Goal: Contribute content

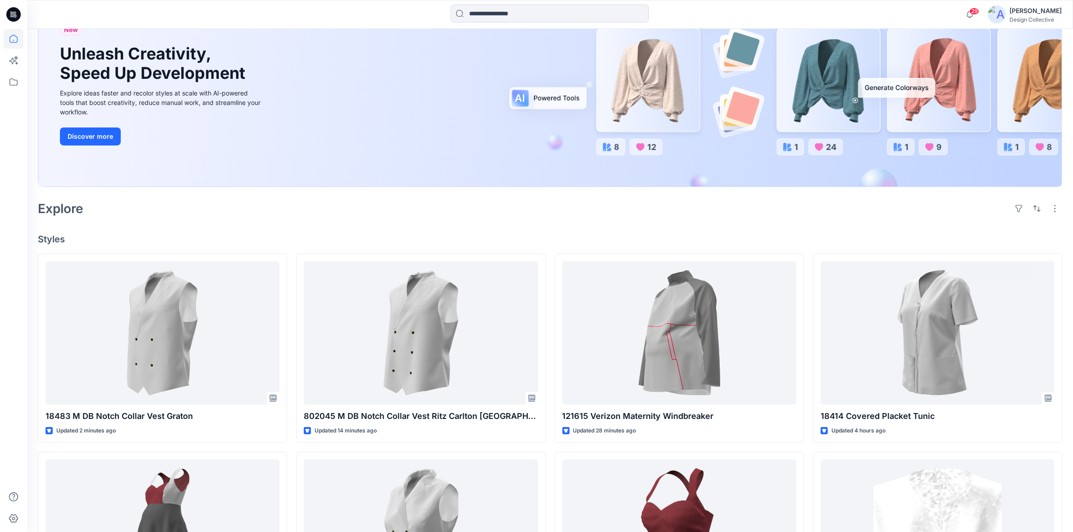
scroll to position [94, 0]
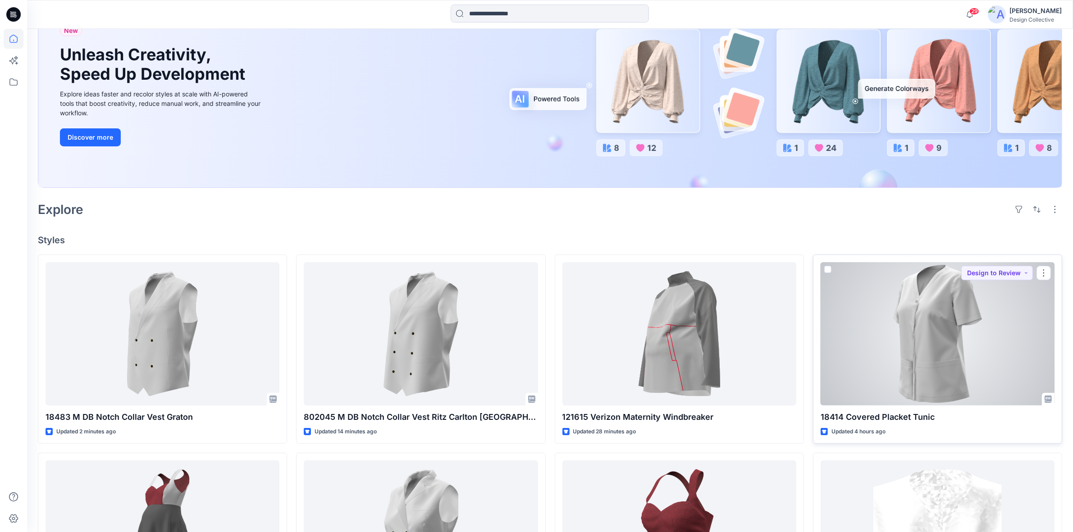
click at [981, 302] on div at bounding box center [938, 333] width 234 height 143
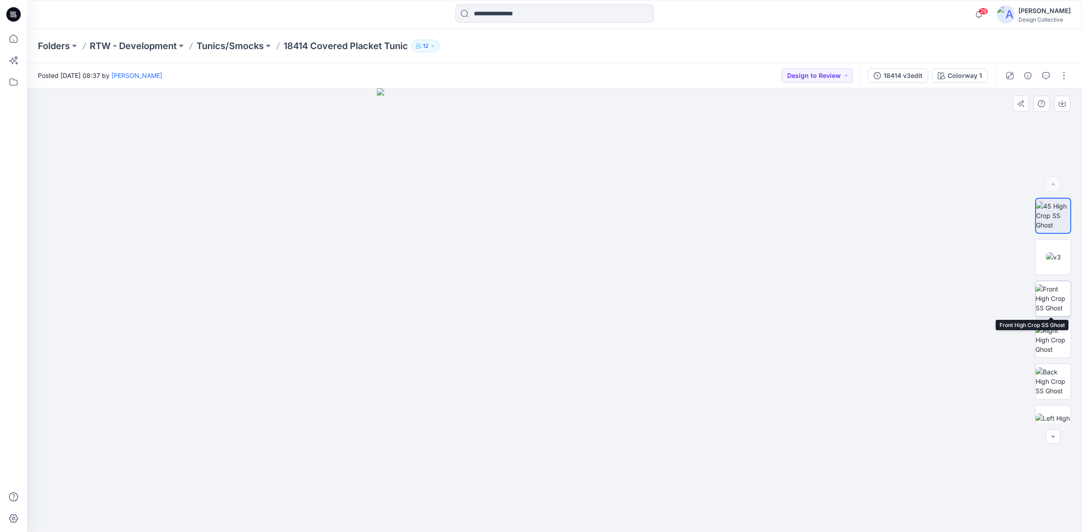
click at [1051, 302] on img at bounding box center [1052, 298] width 35 height 28
click at [1062, 105] on icon "button" at bounding box center [1062, 103] width 4 height 5
click at [1065, 73] on button "button" at bounding box center [1063, 76] width 14 height 14
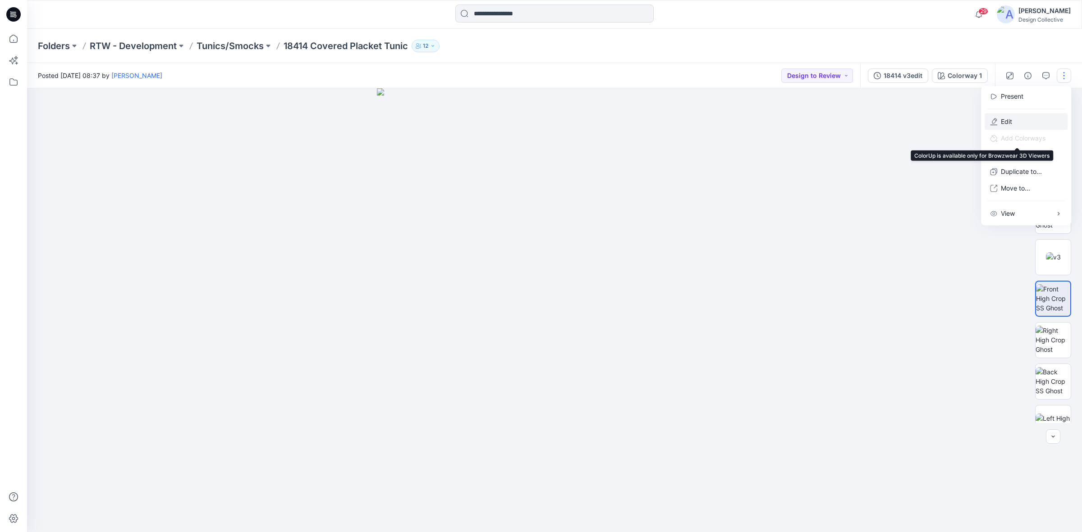
click at [1006, 123] on p "Edit" at bounding box center [1006, 121] width 11 height 9
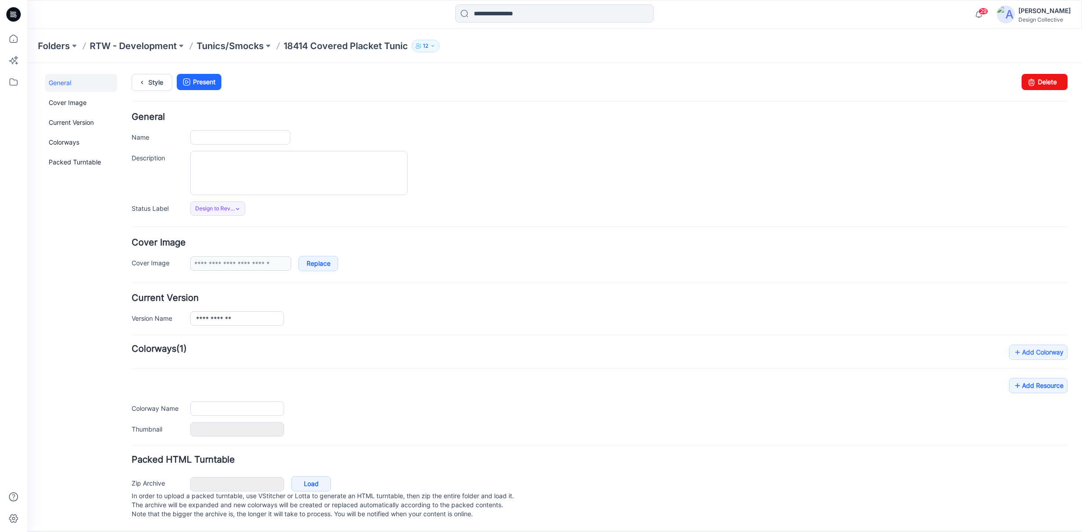
type input "**********"
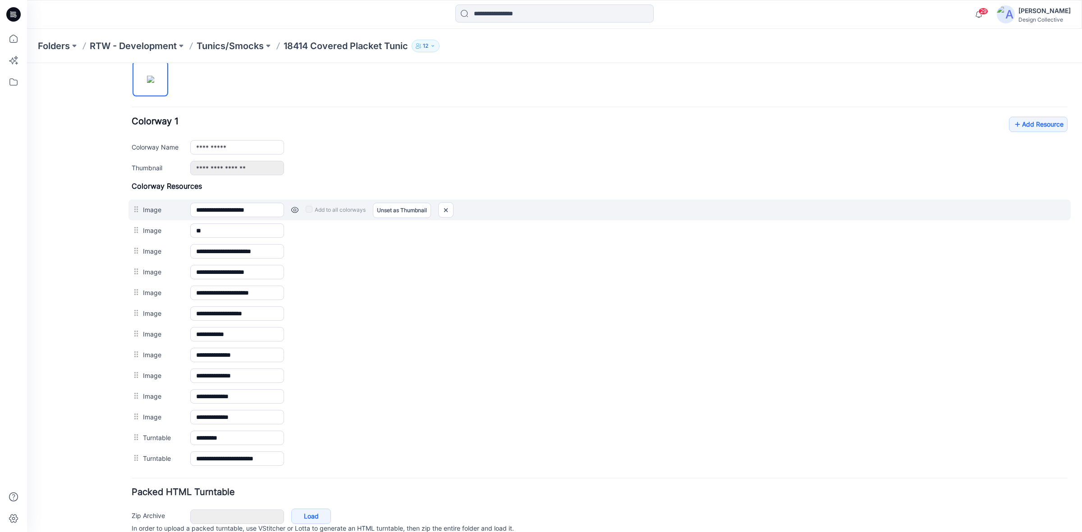
scroll to position [353, 0]
